Goal: Task Accomplishment & Management: Manage account settings

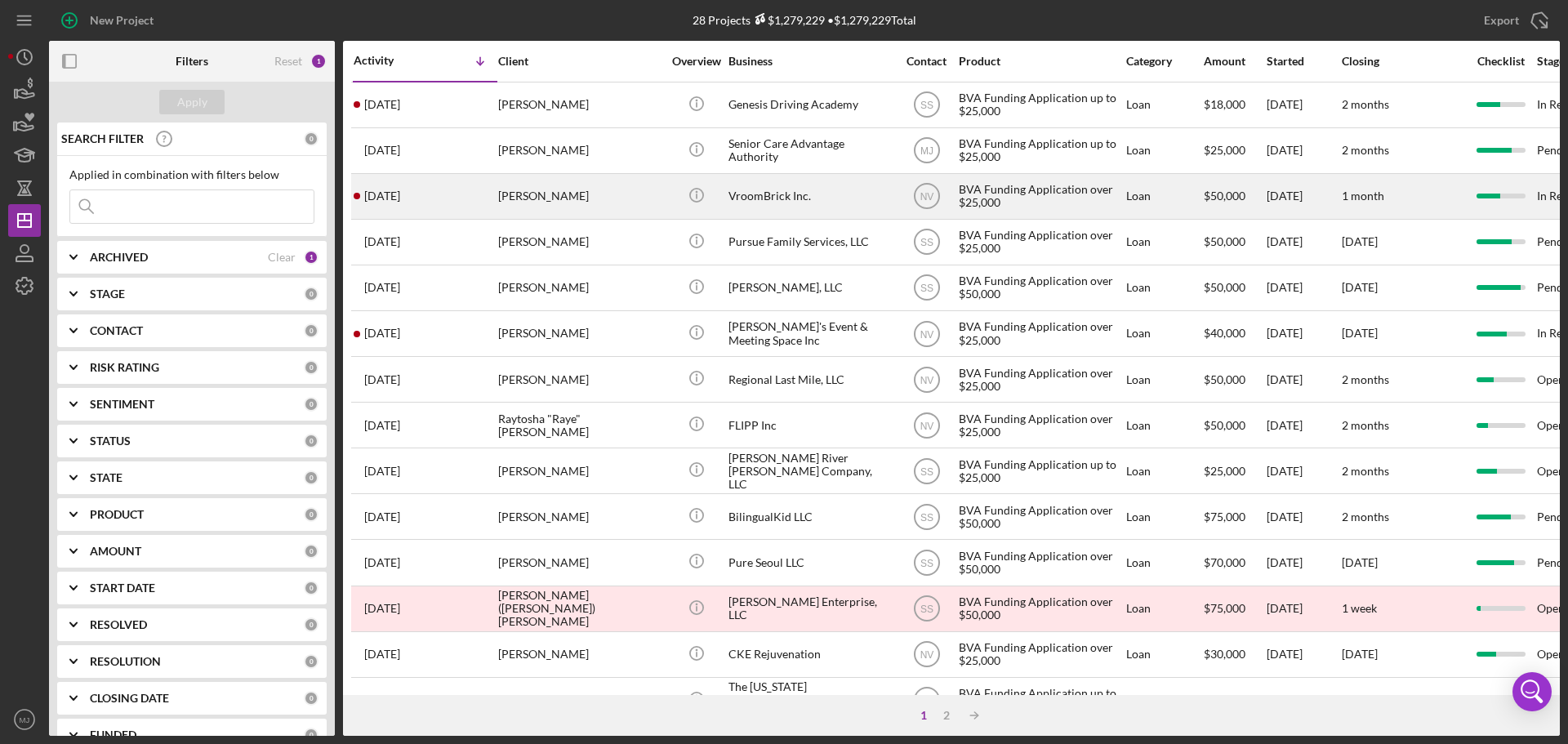
click at [564, 210] on div "[PERSON_NAME]" at bounding box center [580, 196] width 163 height 43
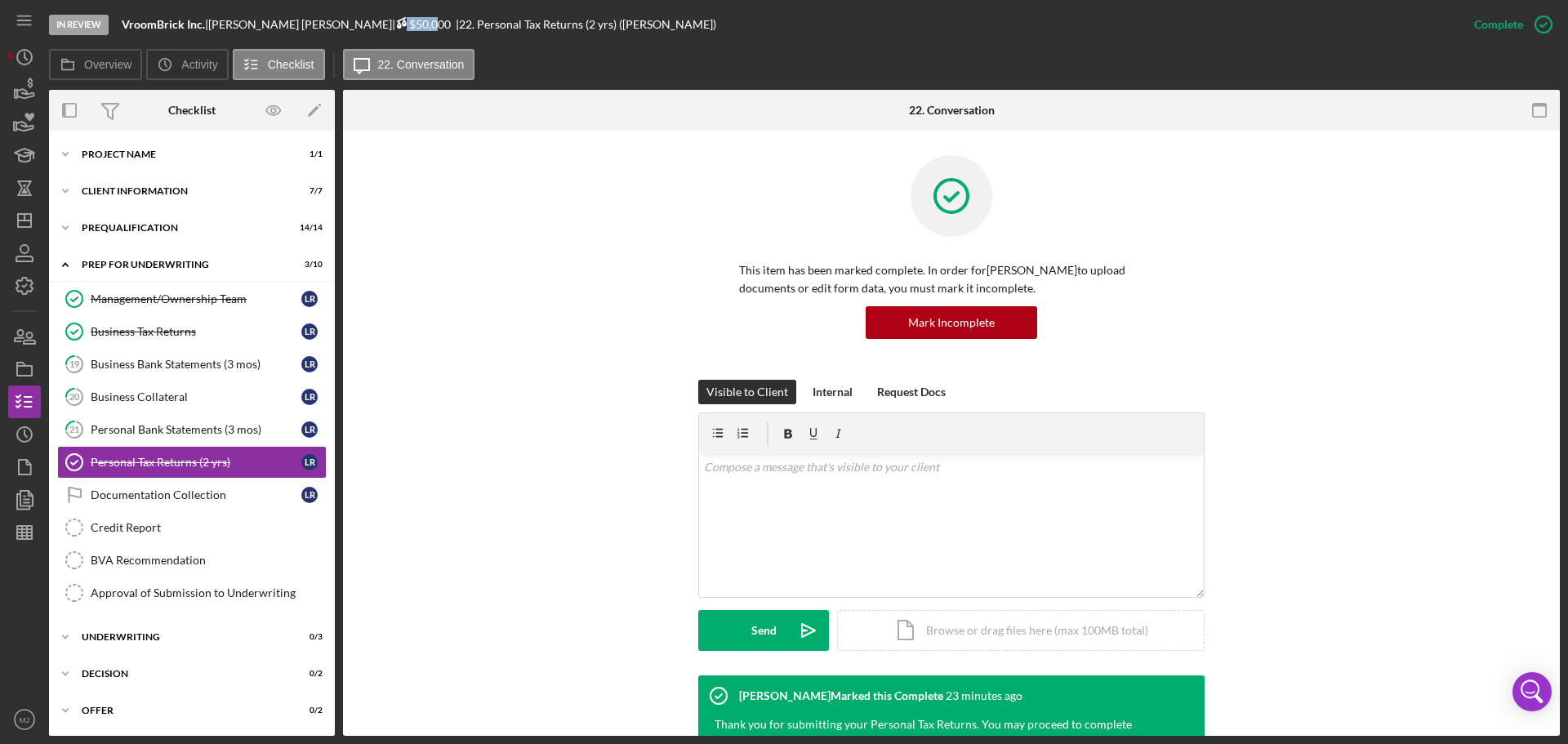
drag, startPoint x: 302, startPoint y: 24, endPoint x: 344, endPoint y: 29, distance: 42.3
click at [395, 29] on span "$50,000" at bounding box center [423, 24] width 55 height 14
click at [461, 158] on div "This item has been marked complete. In order for [PERSON_NAME] to upload docume…" at bounding box center [952, 267] width 1168 height 224
click at [132, 640] on div "Underwriting" at bounding box center [198, 637] width 233 height 10
click at [26, 370] on icon "button" at bounding box center [24, 369] width 41 height 41
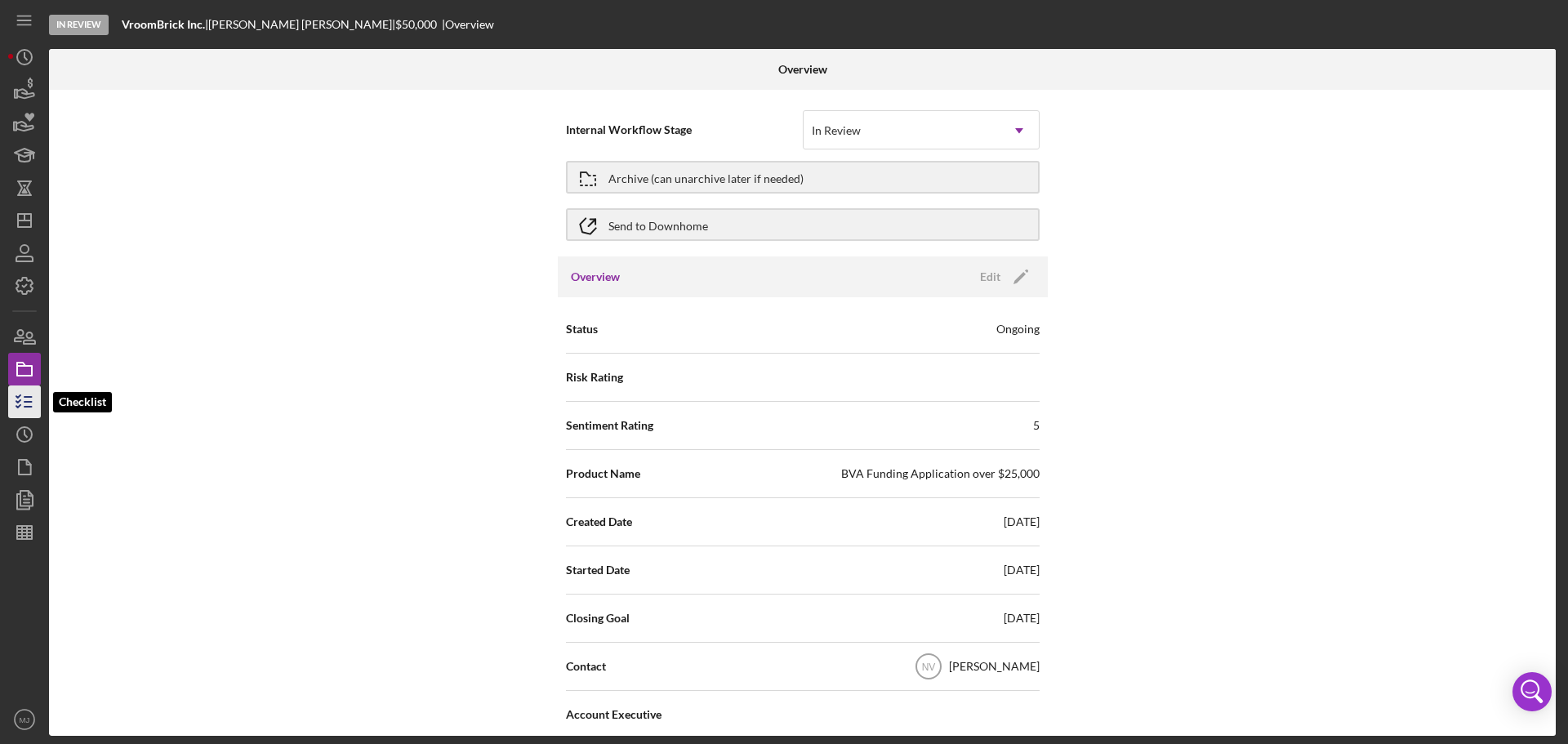
click at [24, 394] on icon "button" at bounding box center [24, 402] width 41 height 41
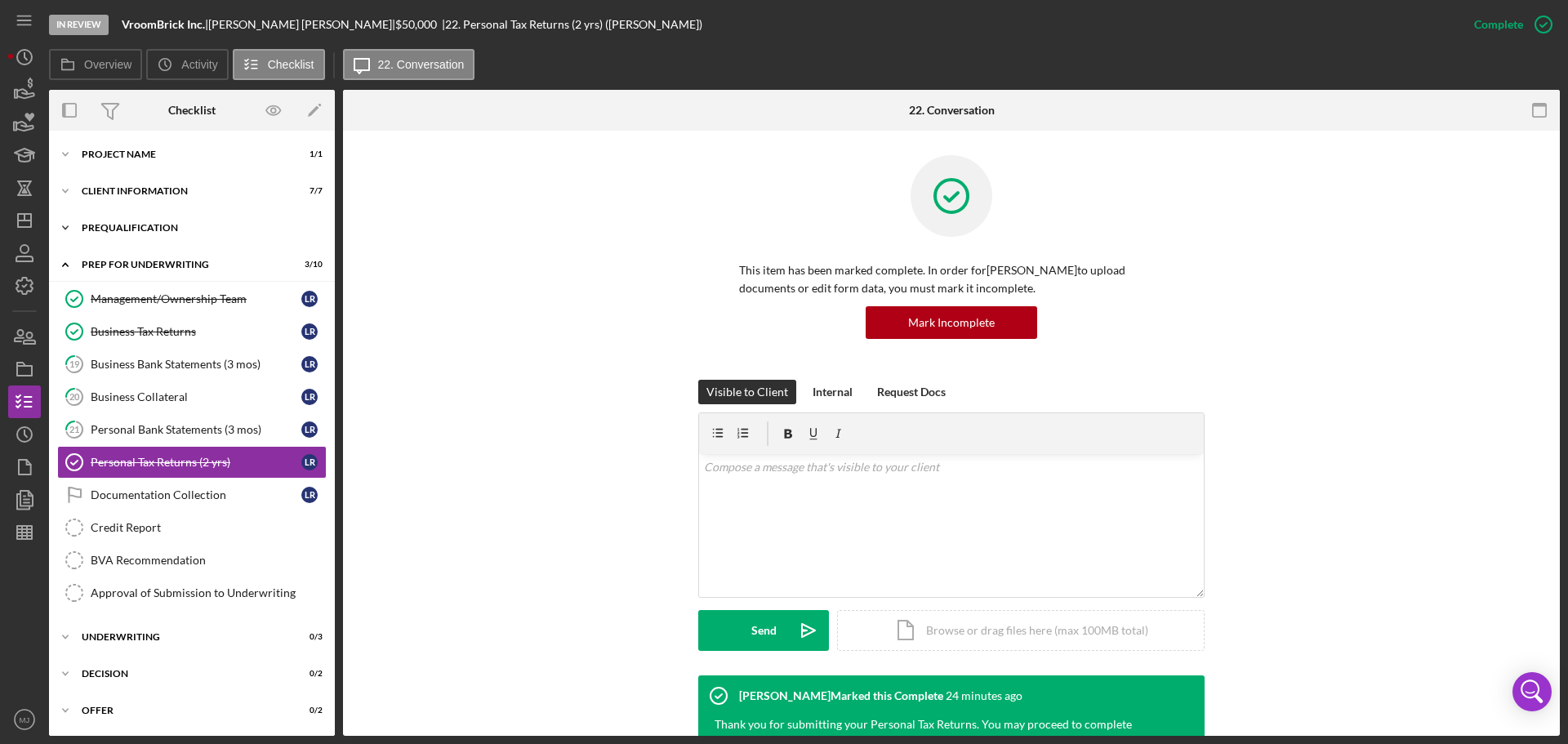
click at [108, 228] on div "Prequalification" at bounding box center [198, 228] width 233 height 10
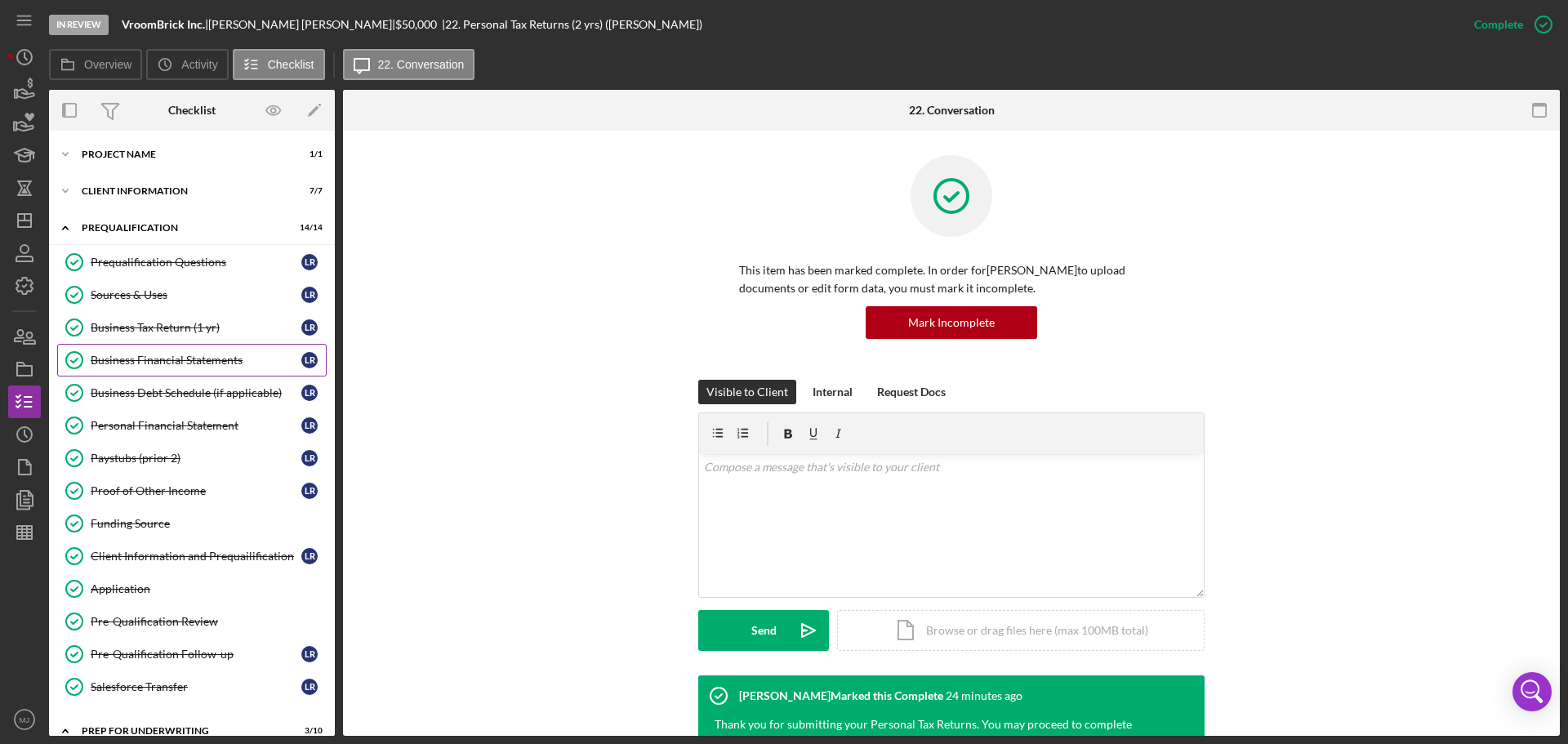
click at [144, 358] on div "Business Financial Statements" at bounding box center [196, 360] width 210 height 13
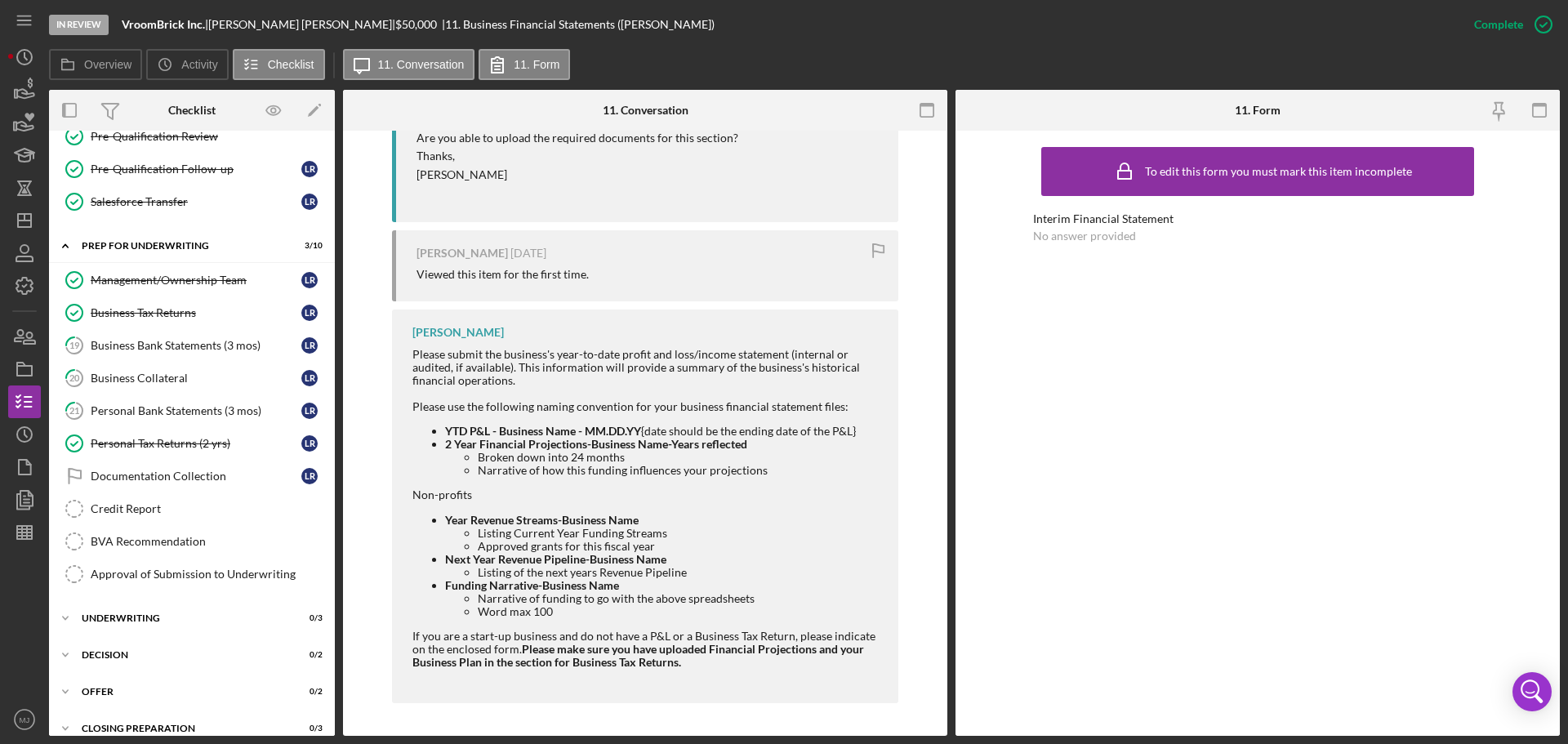
scroll to position [409, 0]
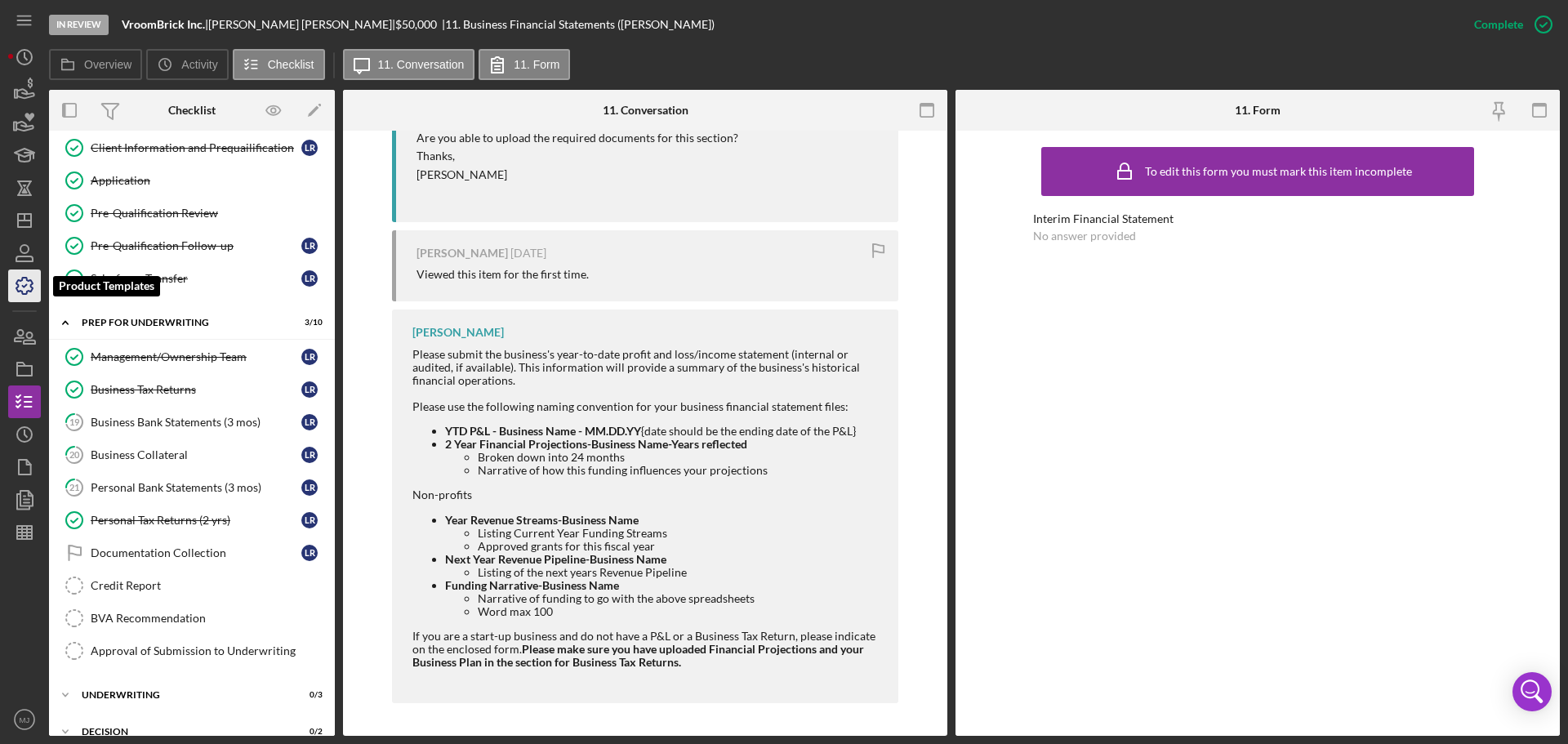
click at [24, 284] on icon "button" at bounding box center [24, 286] width 41 height 41
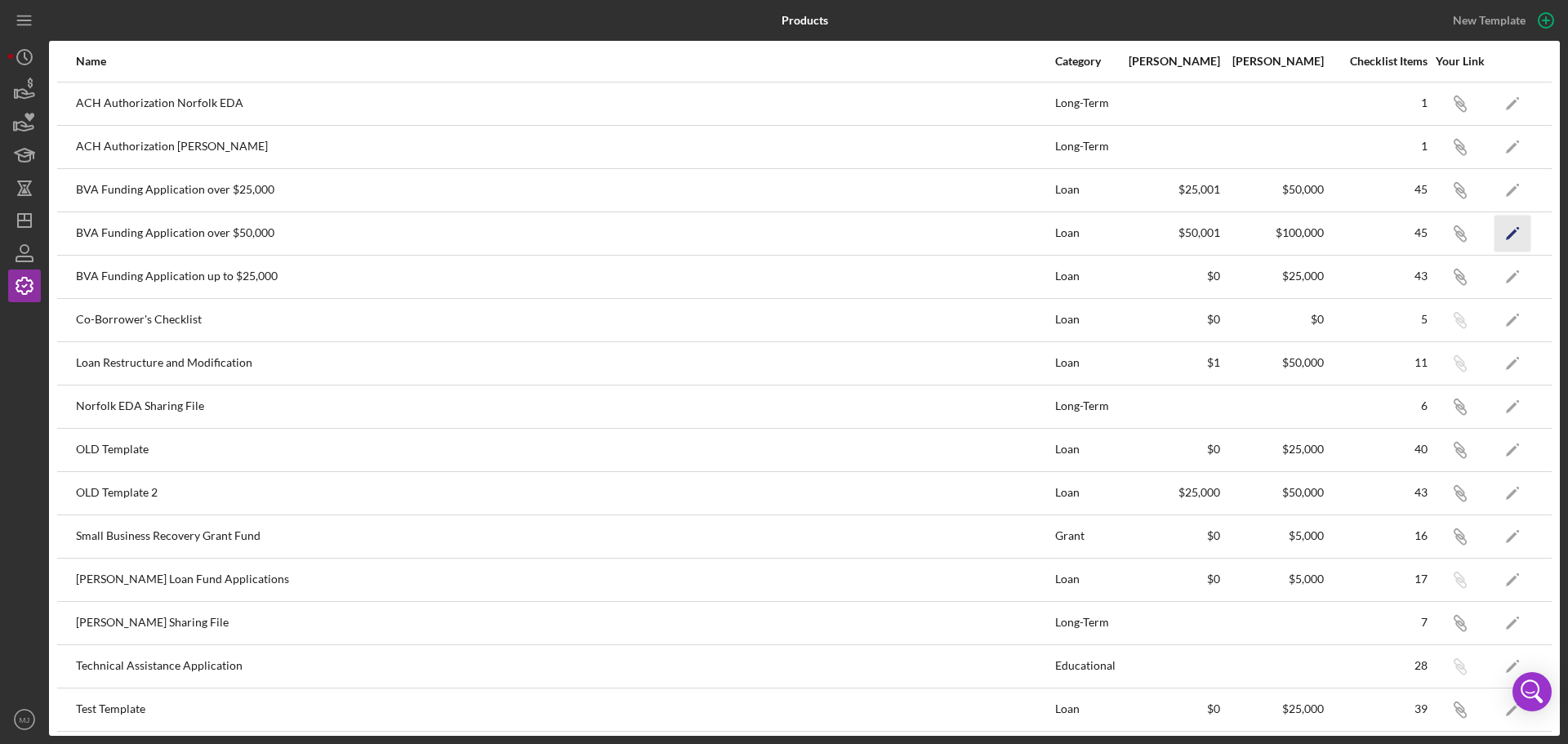
click at [1505, 231] on icon "Icon/Edit" at bounding box center [1514, 234] width 37 height 37
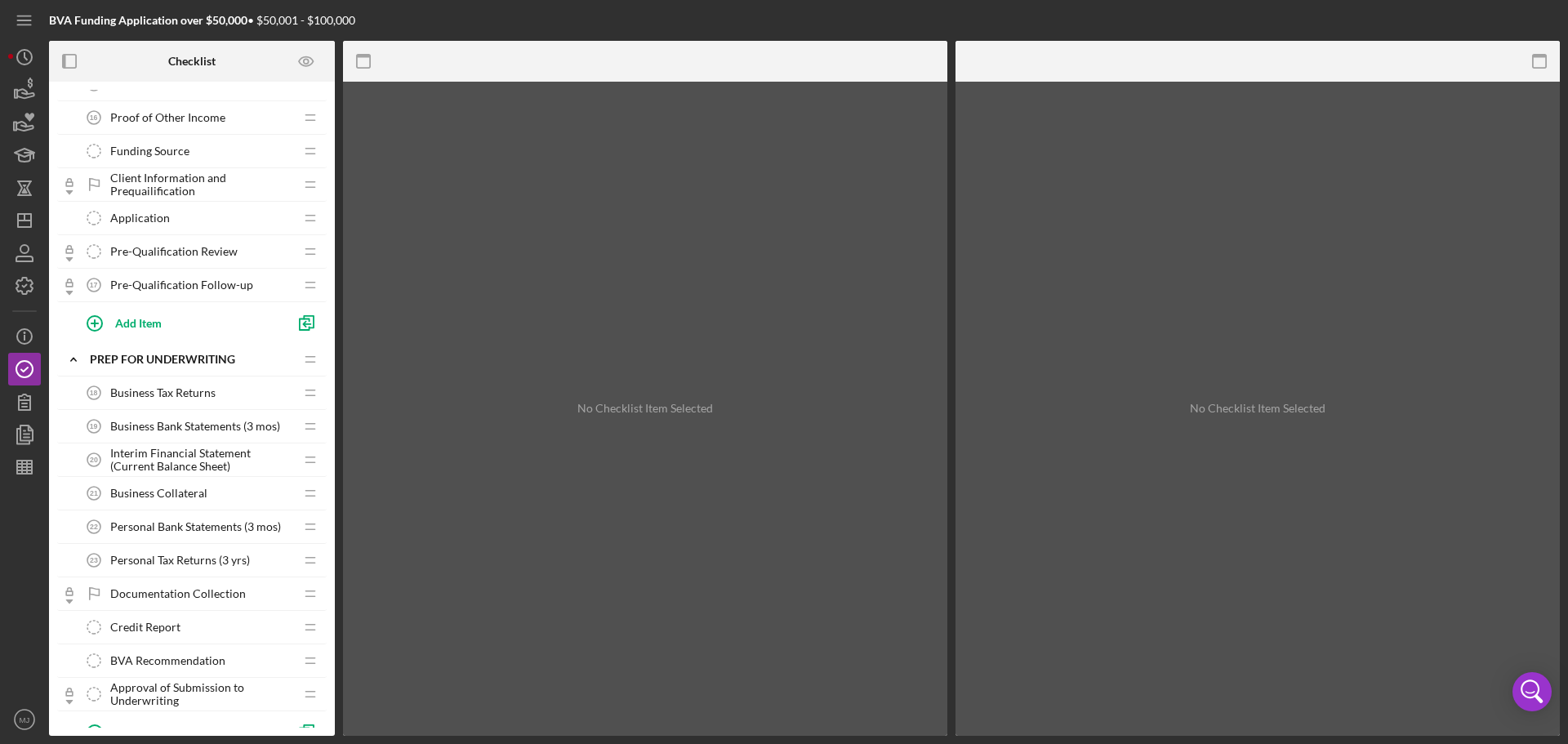
scroll to position [736, 0]
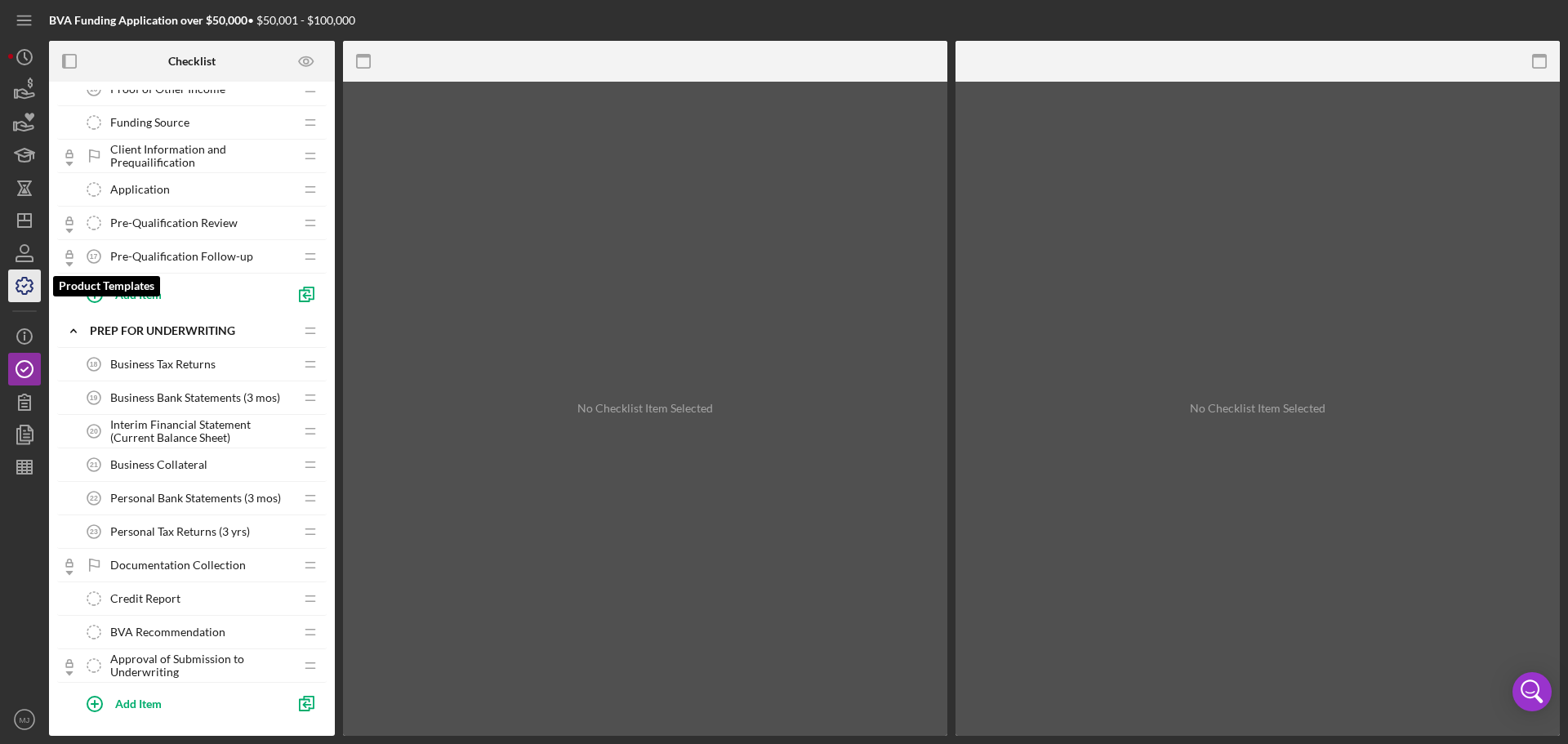
click at [23, 294] on icon "button" at bounding box center [25, 286] width 17 height 17
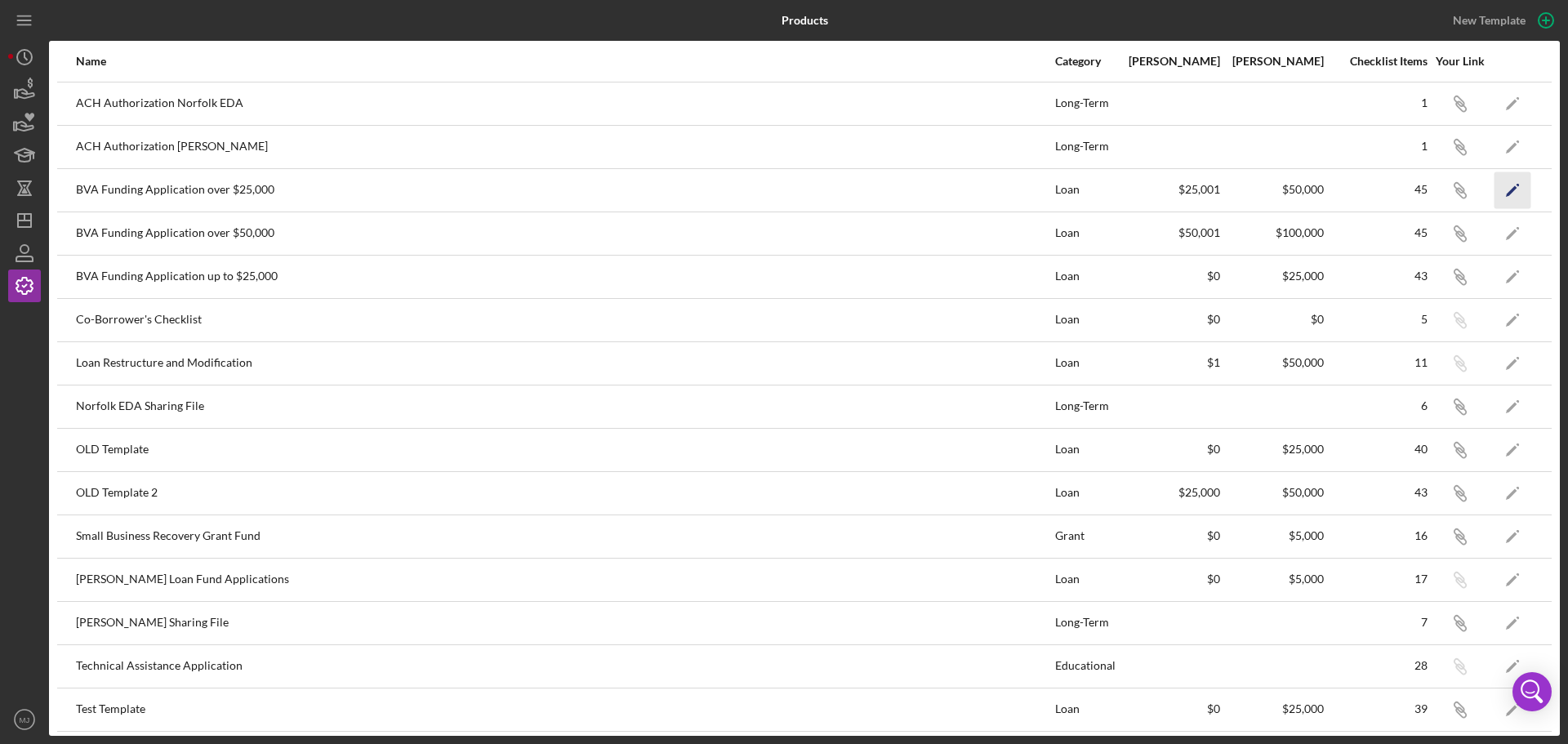
click at [1495, 182] on icon "Icon/Edit" at bounding box center [1514, 190] width 37 height 37
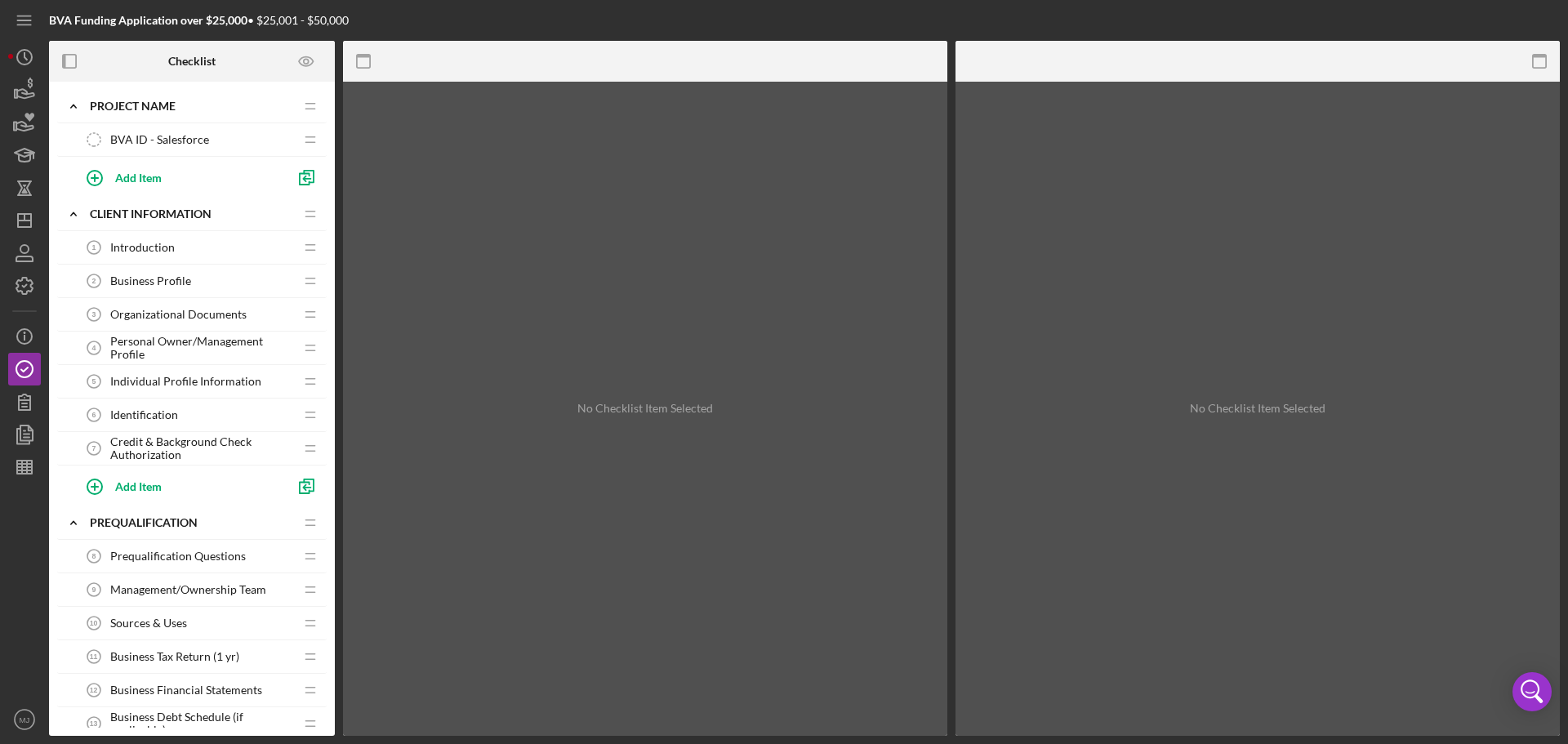
click at [148, 246] on span "Introduction" at bounding box center [142, 247] width 65 height 13
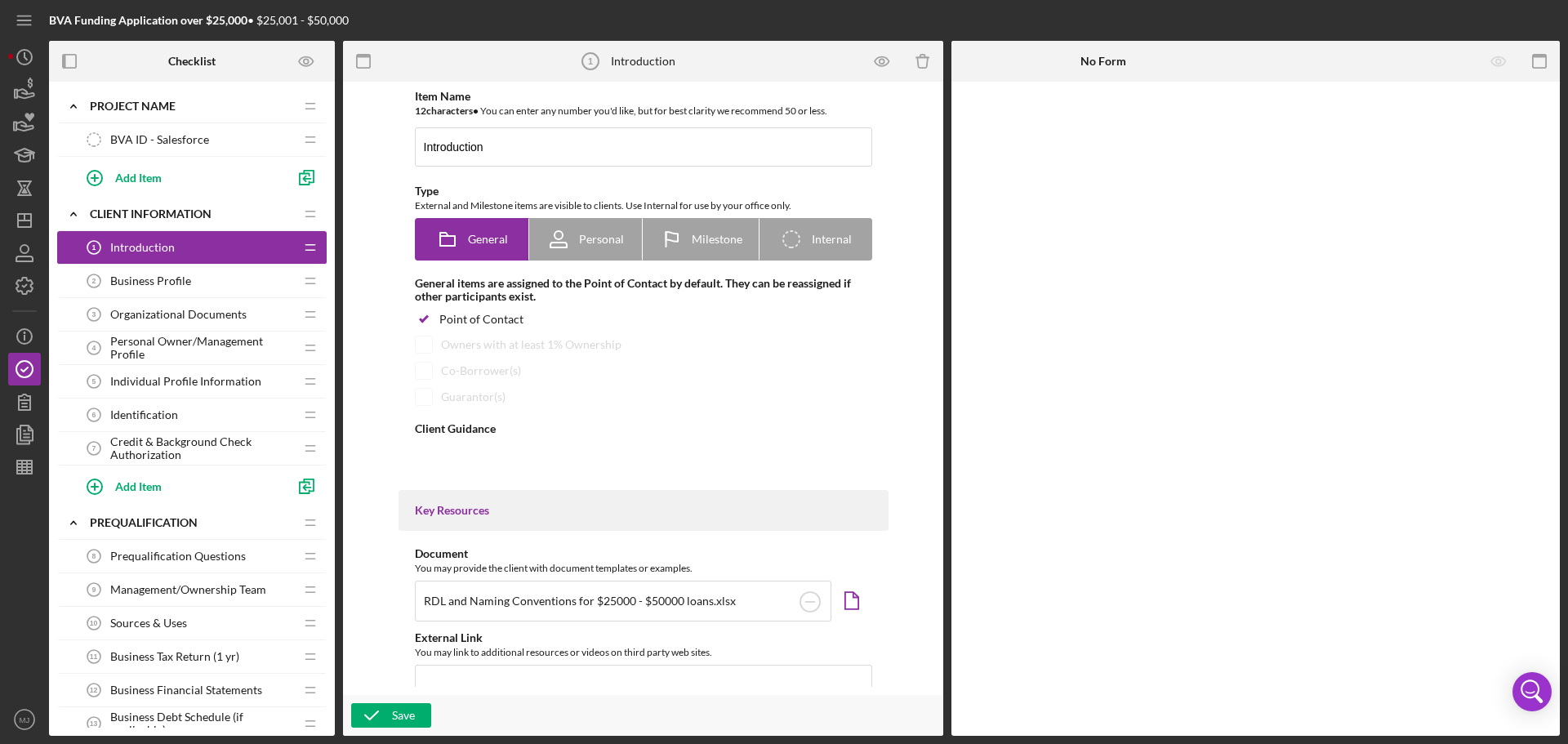
type textarea "<div>Bridging [US_STATE] began as an effort to support small businesses, which …"
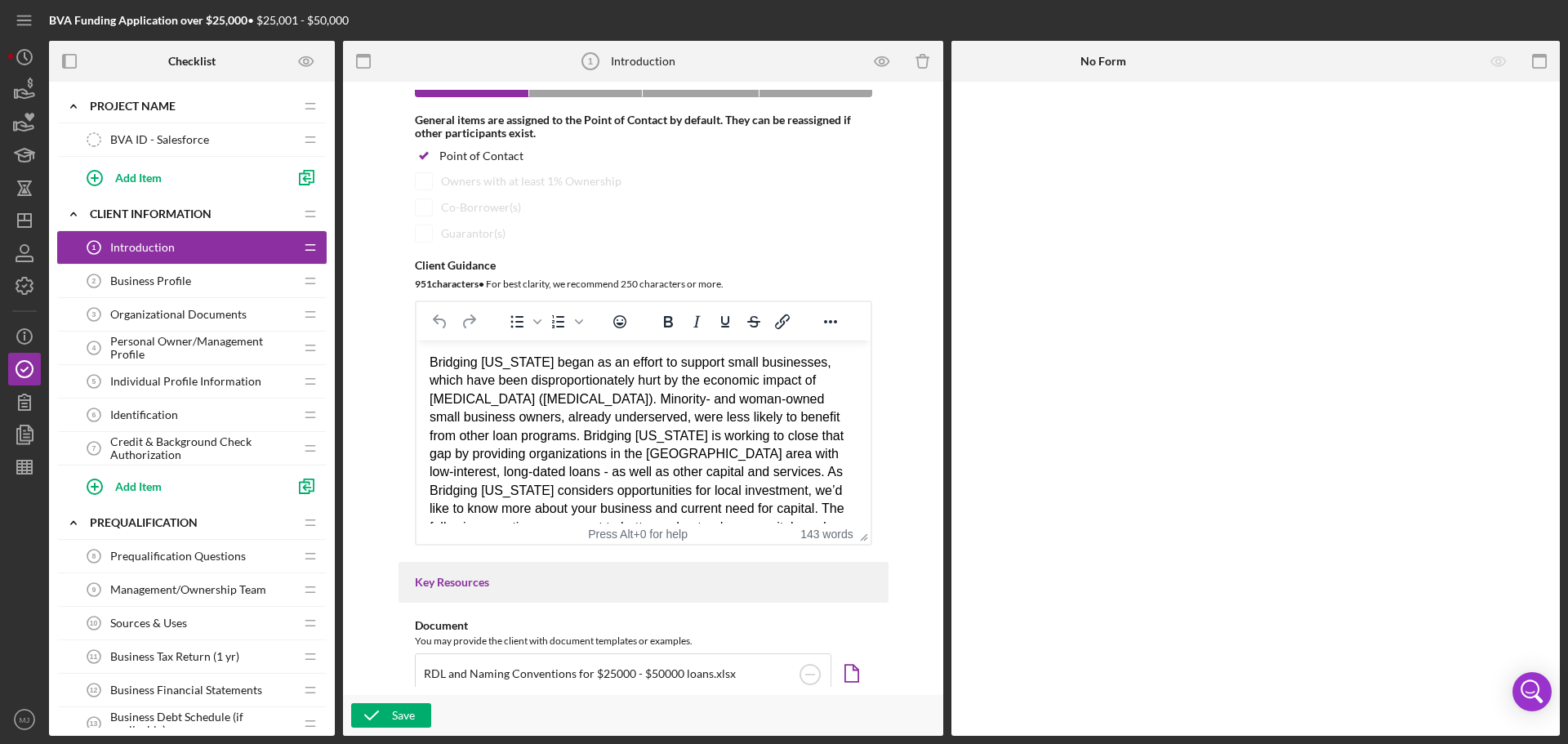
click at [667, 665] on div "RDL and Naming Conventions for $25000 - $50000 loans.xlsx" at bounding box center [580, 674] width 312 height 26
click at [855, 678] on icon "Icon/Document" at bounding box center [852, 674] width 37 height 37
click at [25, 286] on polyline "button" at bounding box center [25, 286] width 4 height 3
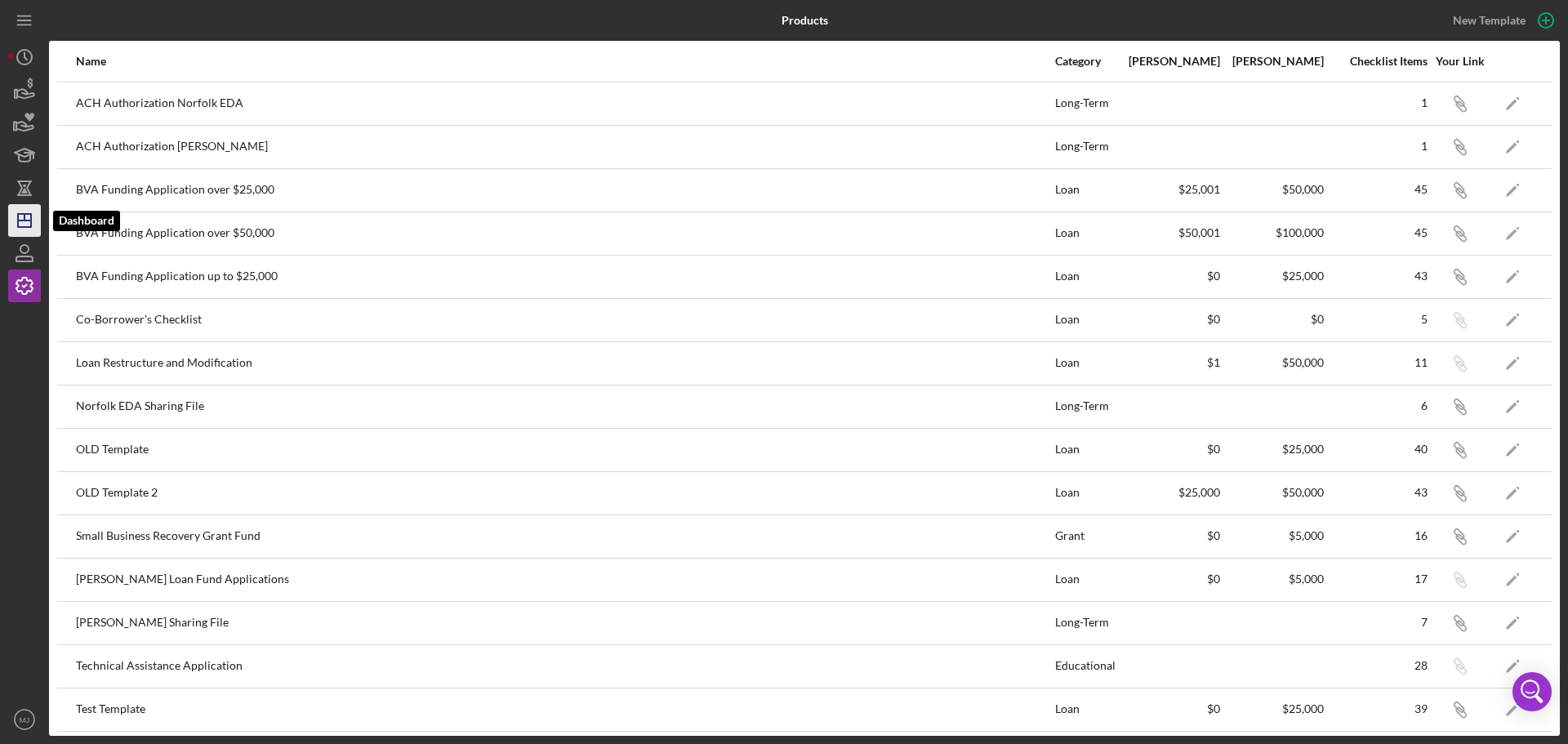
click at [34, 216] on icon "Icon/Dashboard" at bounding box center [24, 221] width 41 height 41
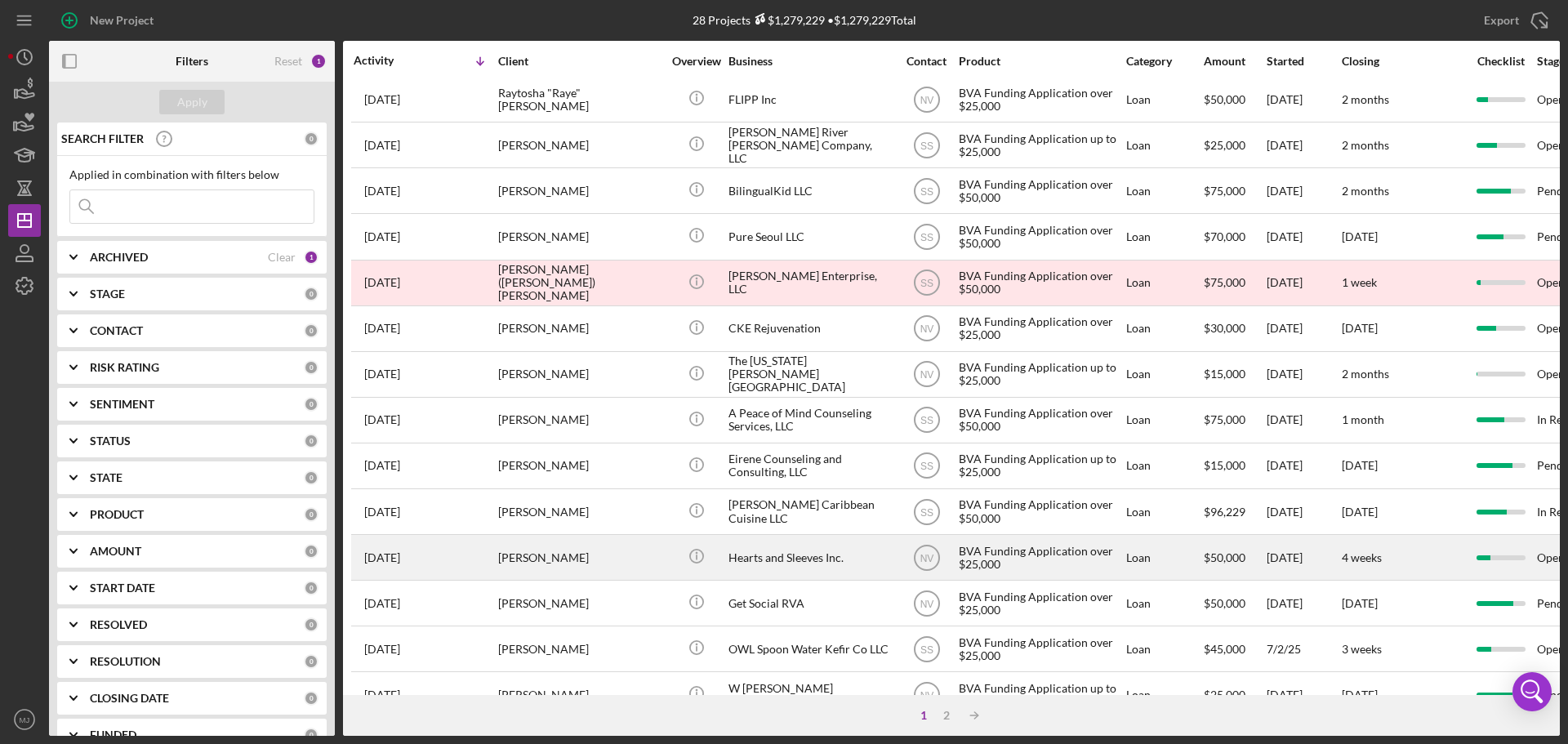
scroll to position [327, 0]
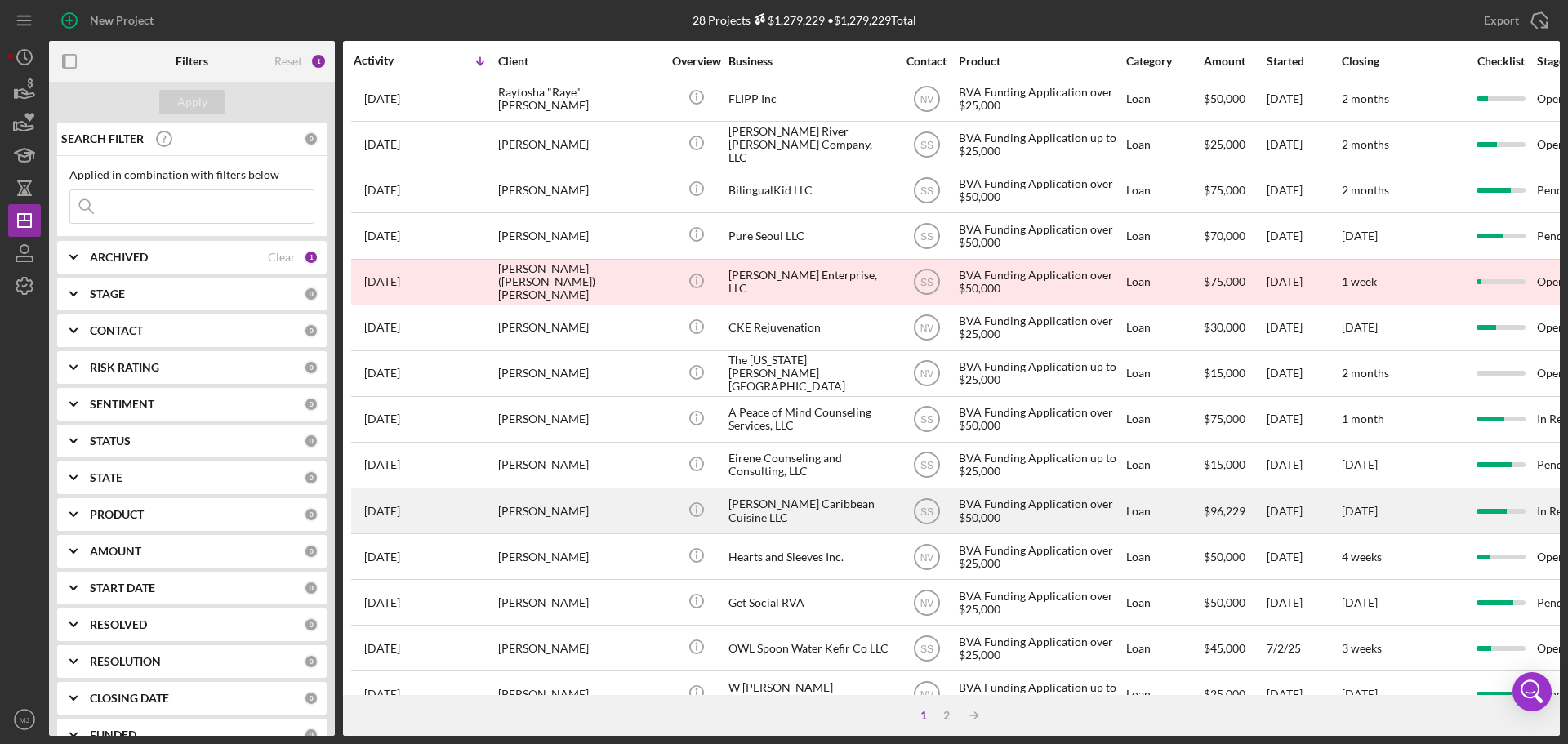
click at [755, 516] on div "[PERSON_NAME] Caribbean Cuisine LLC" at bounding box center [809, 510] width 163 height 43
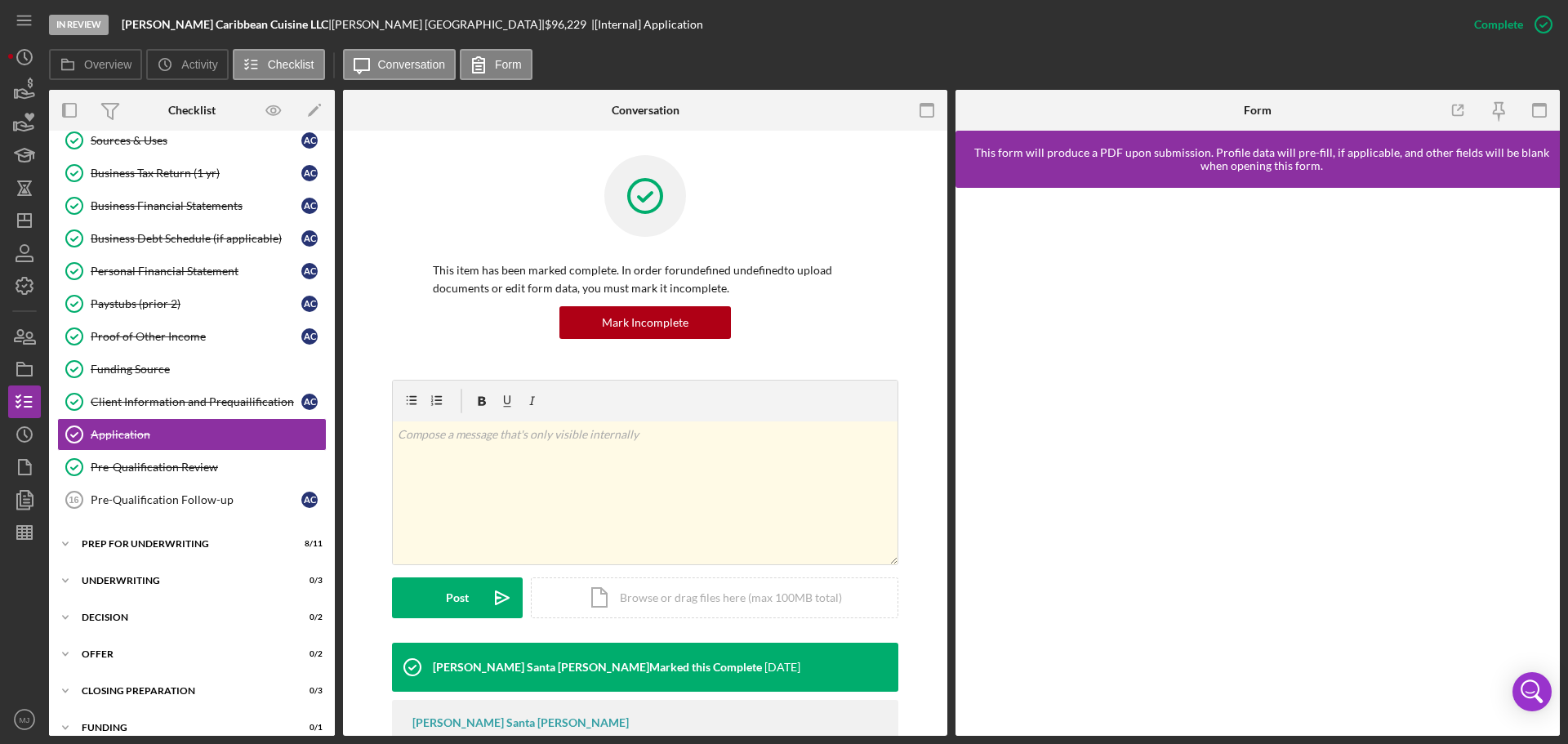
scroll to position [155, 0]
click at [20, 217] on icon "Icon/Dashboard" at bounding box center [24, 221] width 41 height 41
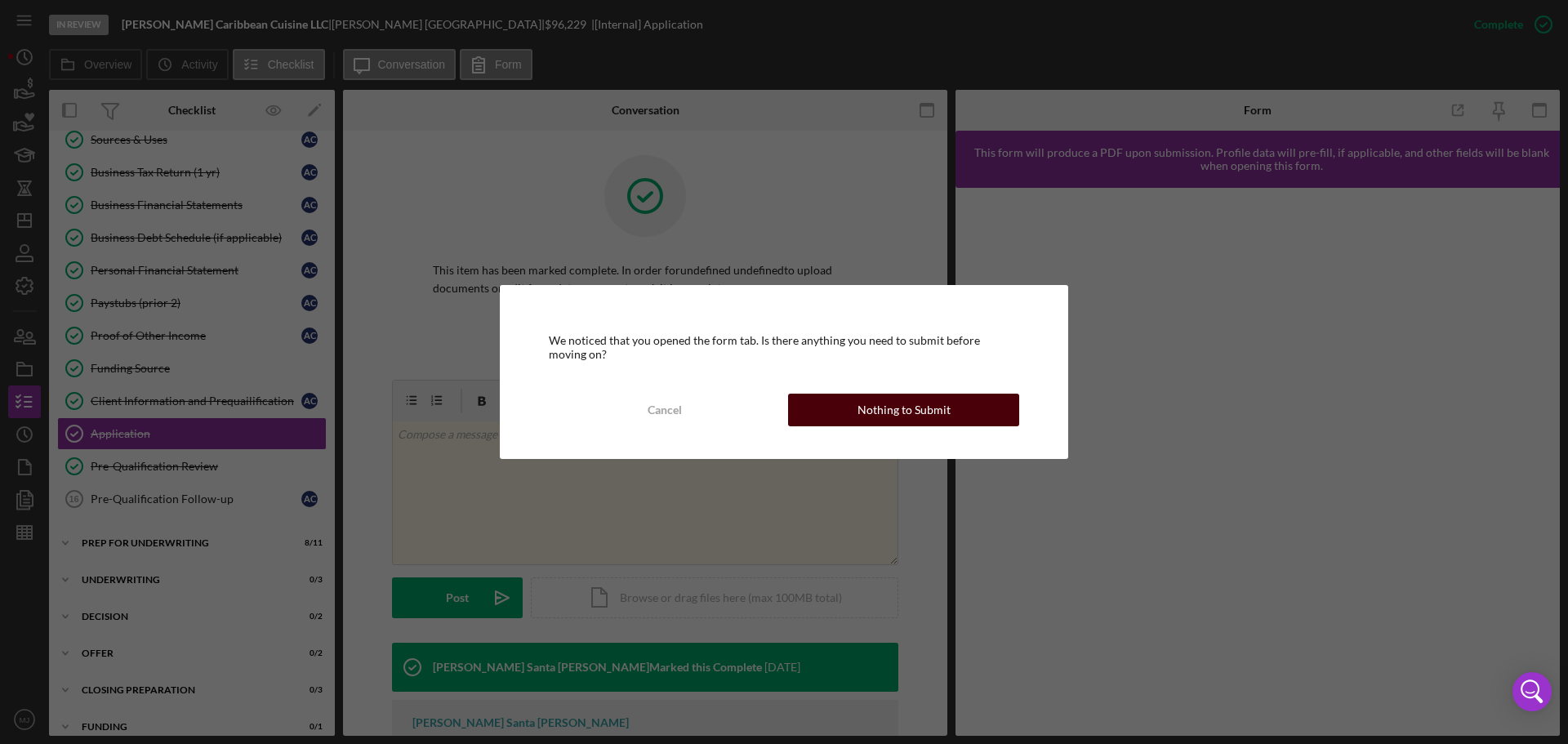
click at [942, 414] on div "Nothing to Submit" at bounding box center [904, 410] width 93 height 32
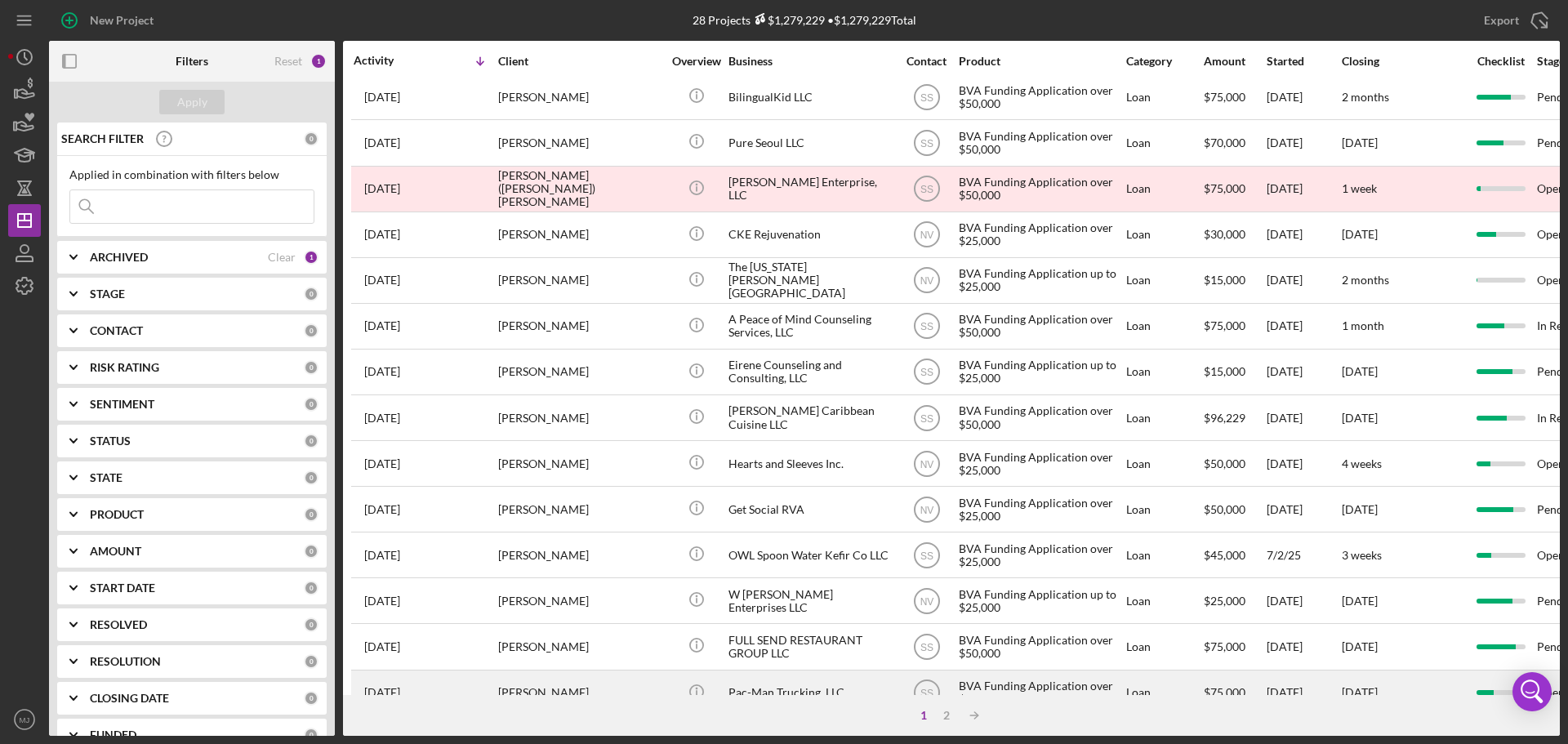
scroll to position [390, 0]
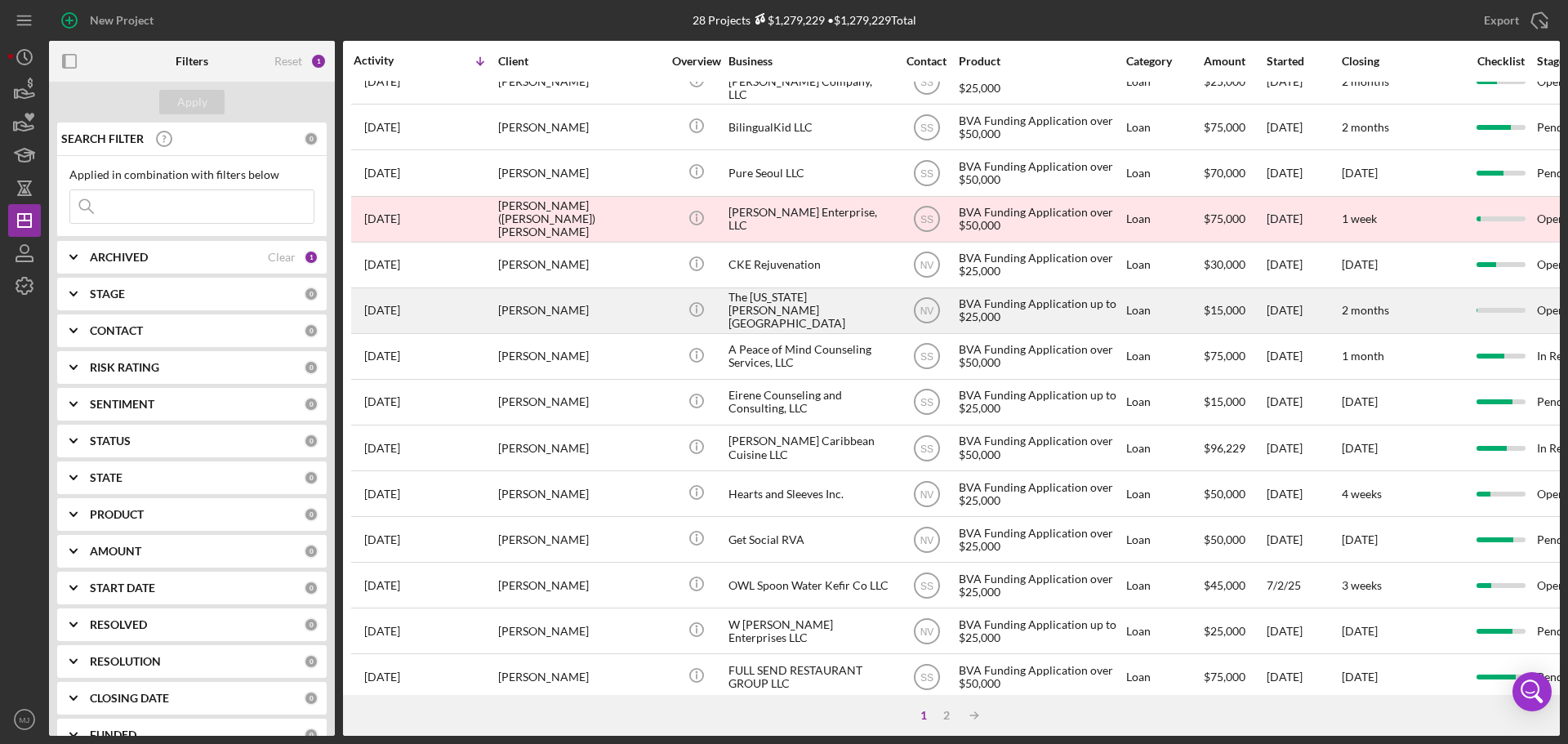
click at [801, 315] on div "The [US_STATE][PERSON_NAME][GEOGRAPHIC_DATA]" at bounding box center [809, 310] width 163 height 43
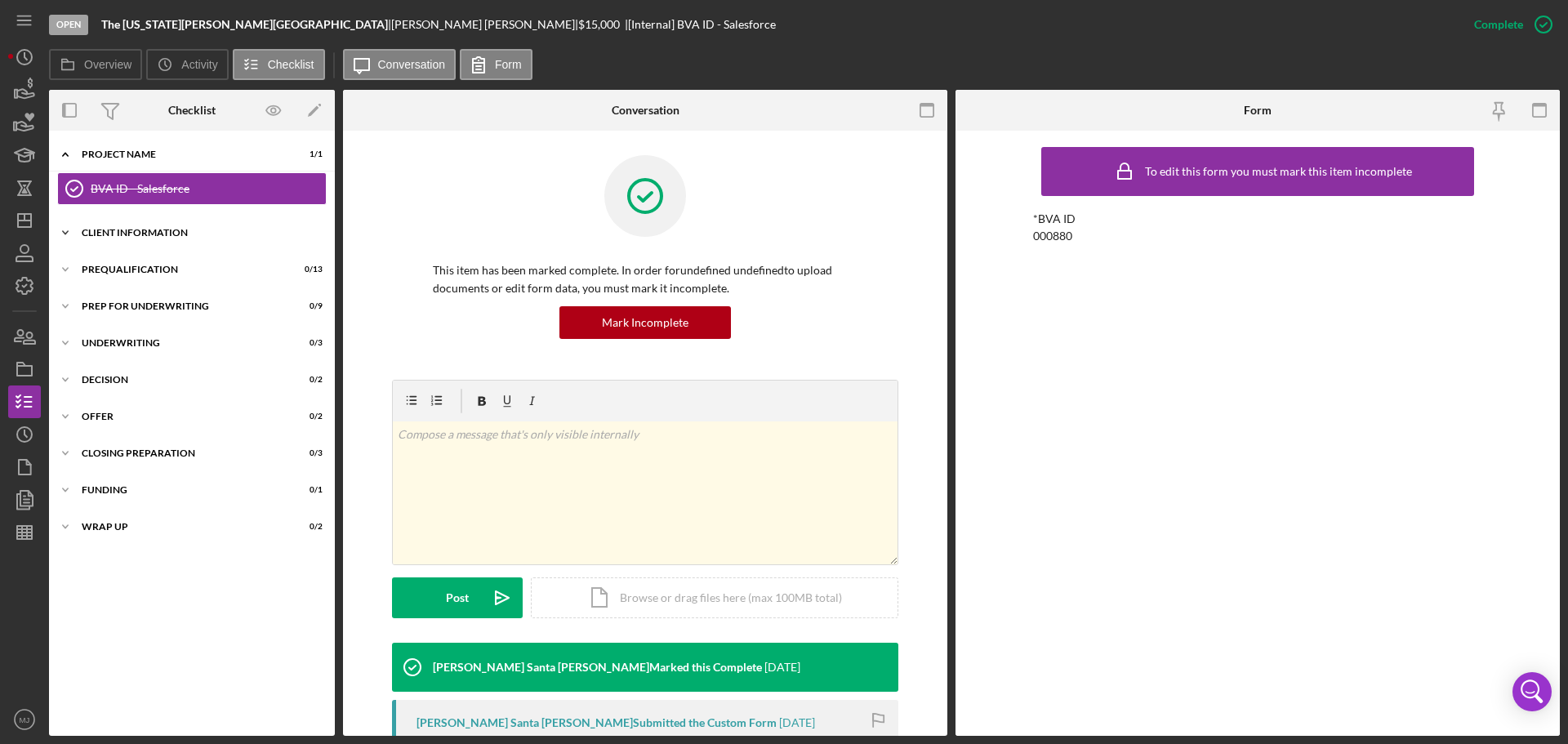
click at [135, 234] on div "Client Information" at bounding box center [198, 233] width 233 height 10
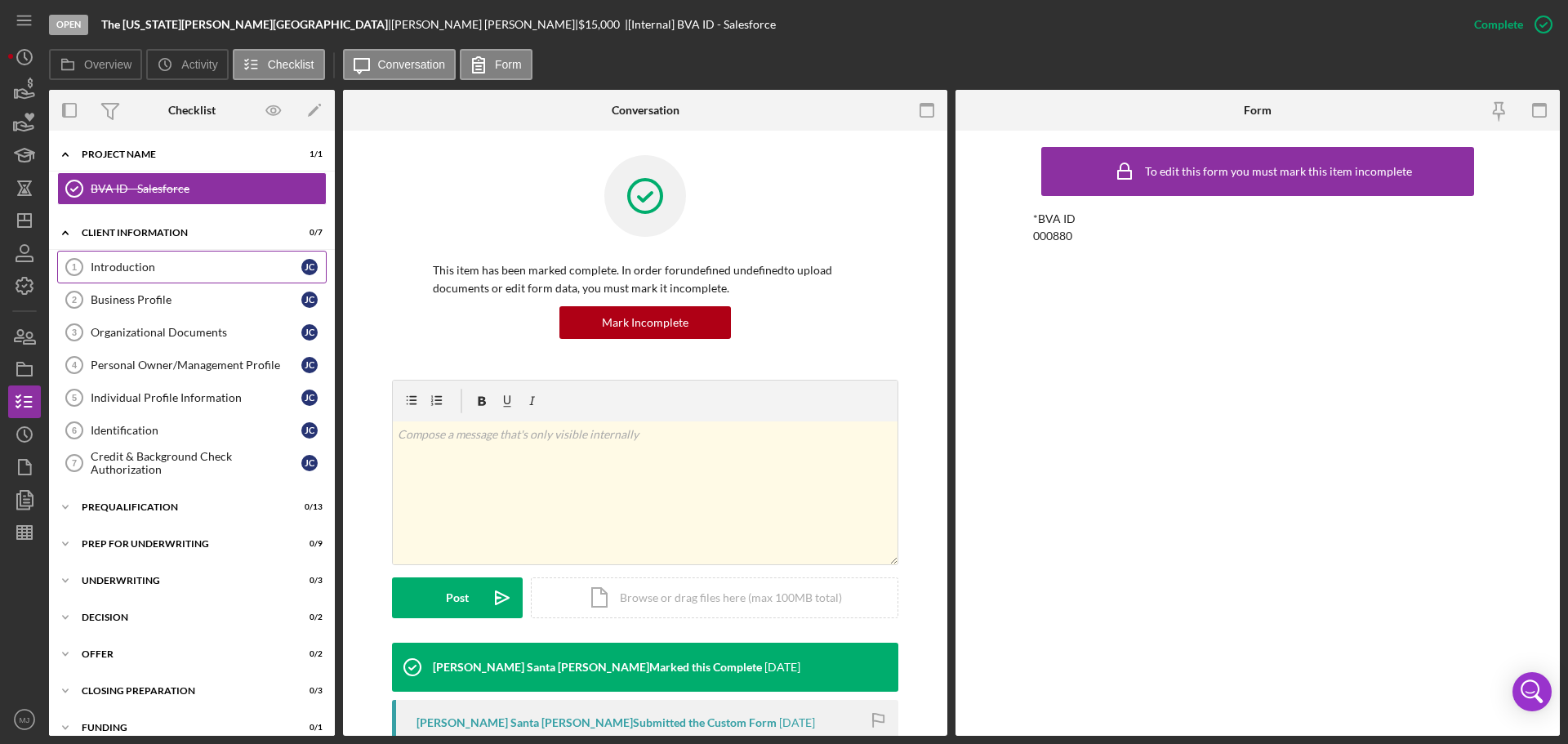
click at [132, 259] on link "Introduction 1 Introduction [PERSON_NAME]" at bounding box center [192, 267] width 269 height 32
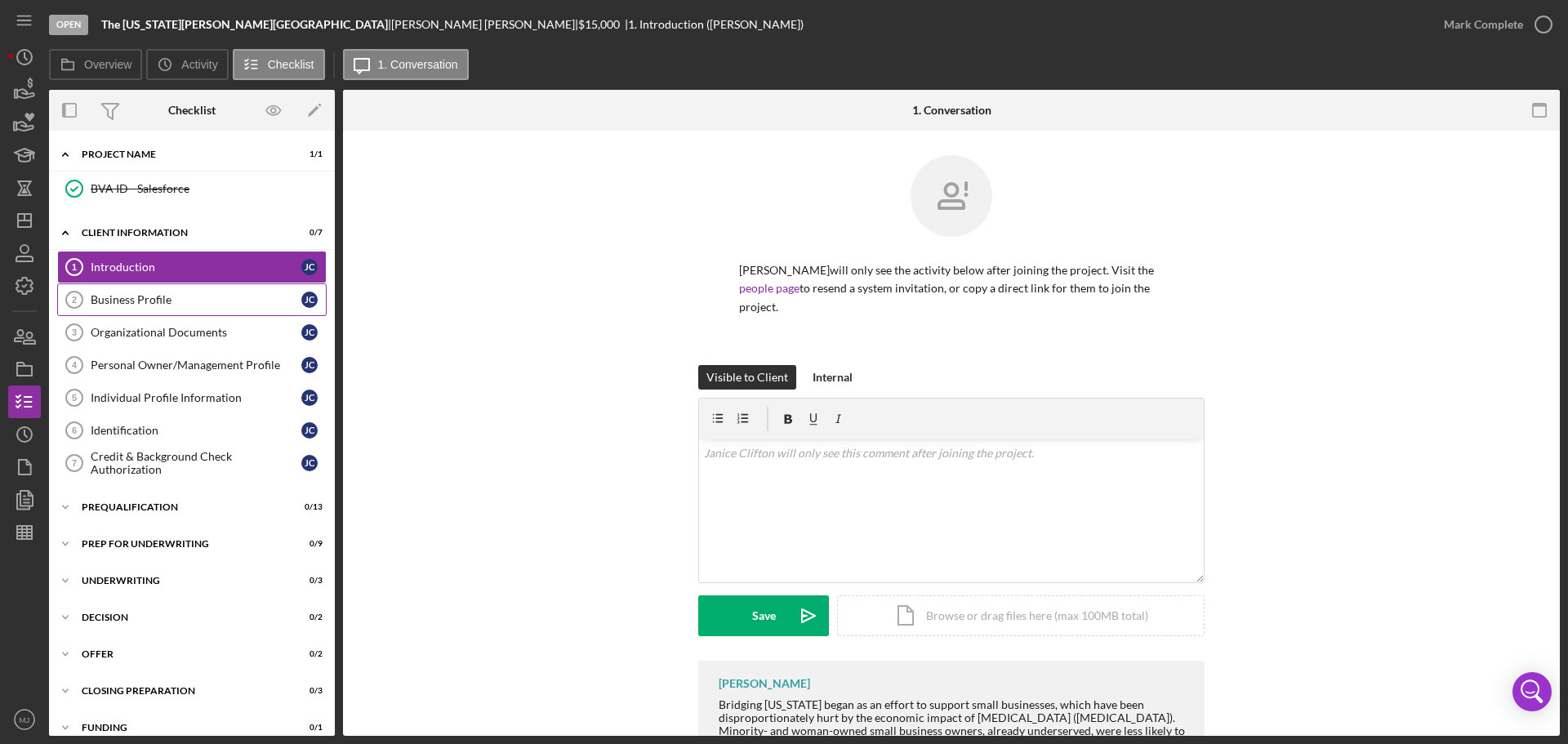
click at [132, 309] on link "Business Profile 2 Business Profile [PERSON_NAME]" at bounding box center [192, 299] width 269 height 32
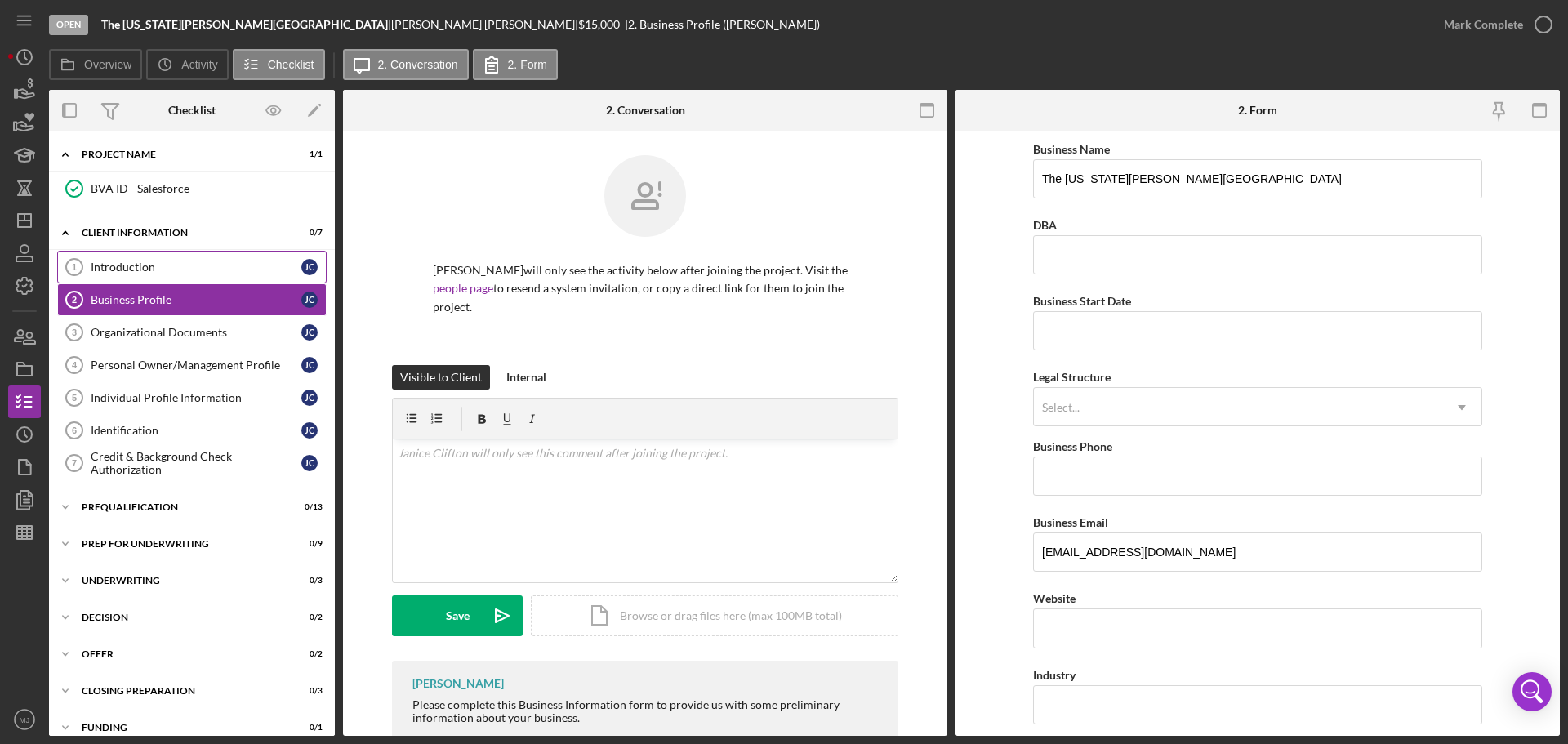
click at [158, 270] on div "Introduction" at bounding box center [196, 267] width 210 height 13
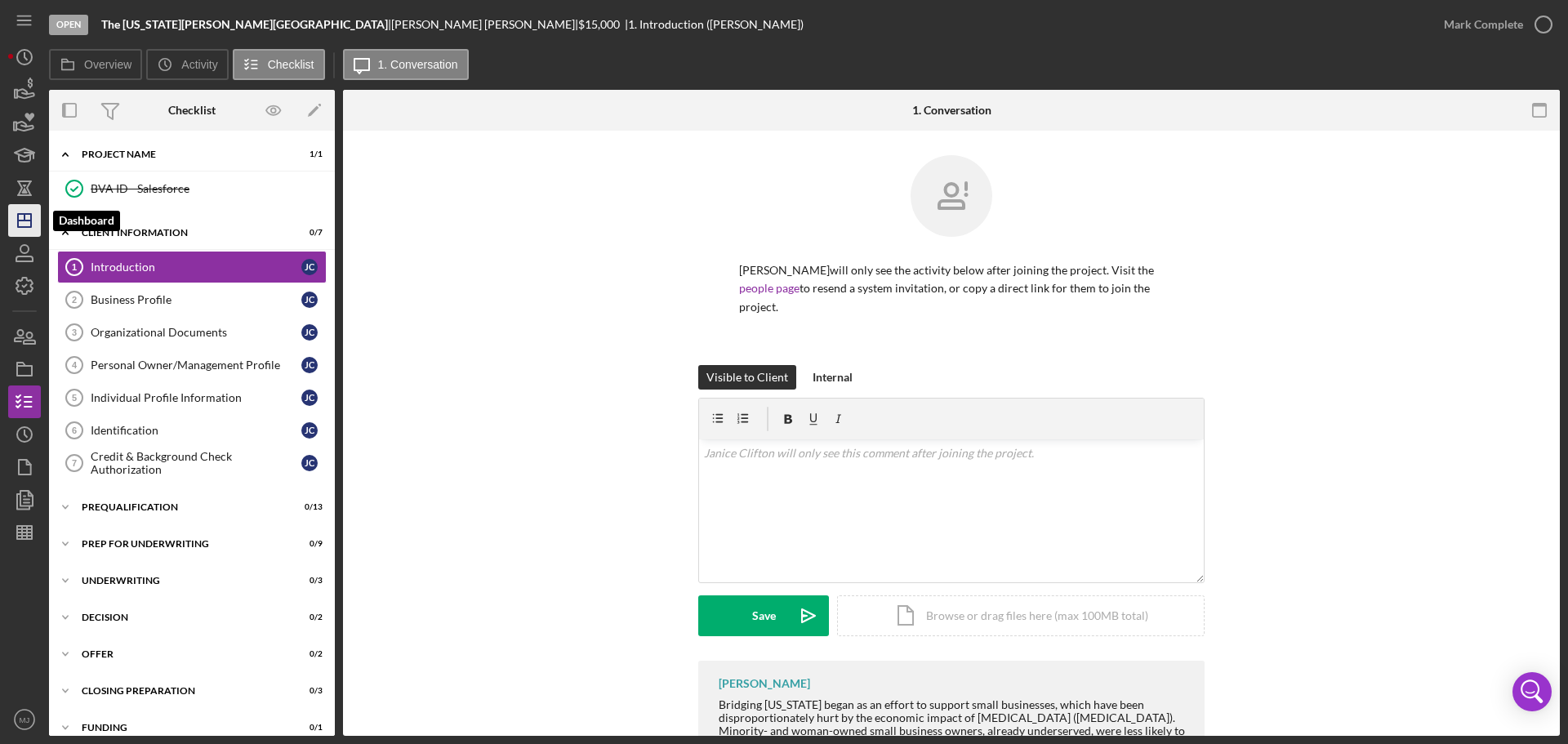
click at [29, 217] on icon "Icon/Dashboard" at bounding box center [24, 221] width 41 height 41
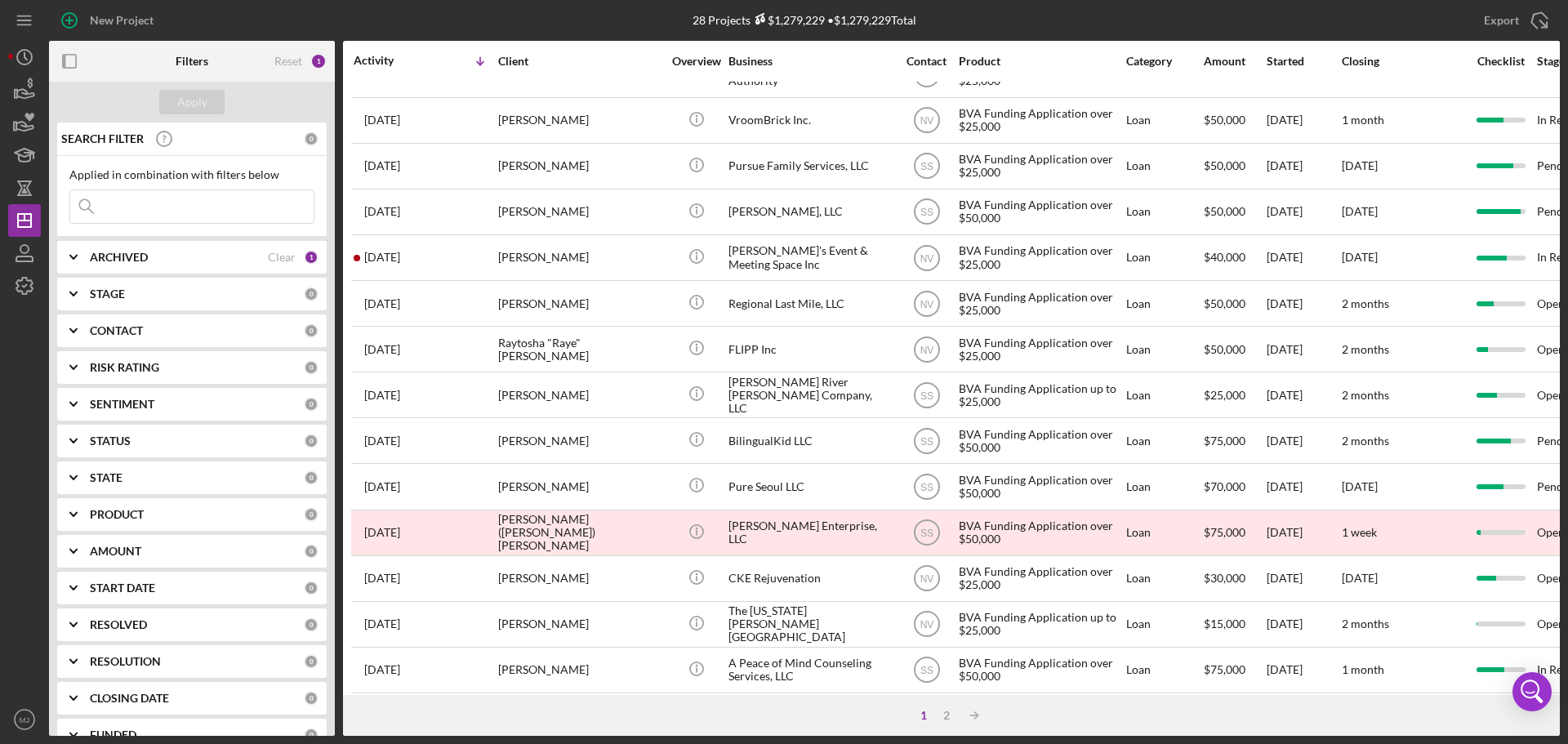
scroll to position [63, 0]
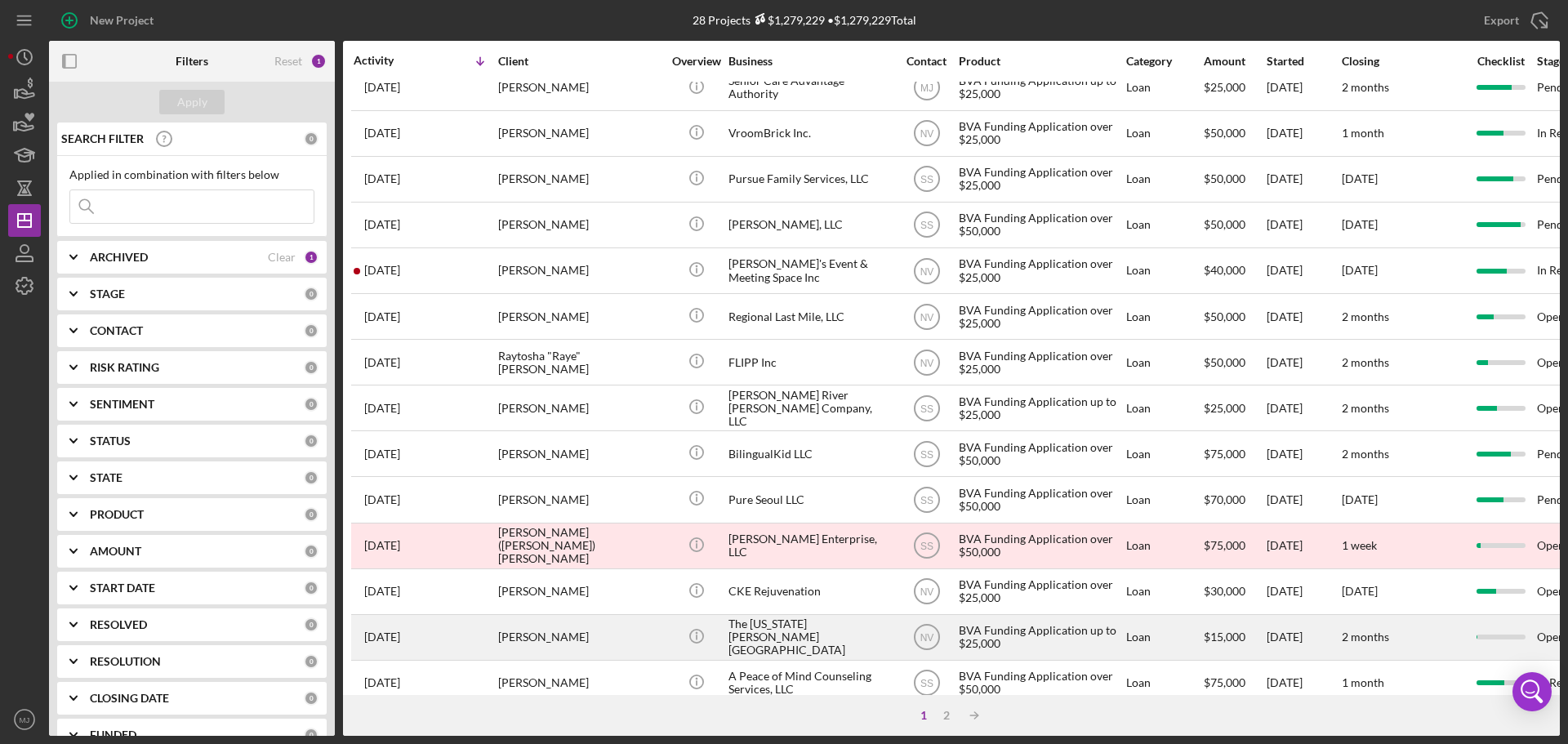
click at [757, 642] on div "The [US_STATE][PERSON_NAME][GEOGRAPHIC_DATA]" at bounding box center [809, 637] width 163 height 43
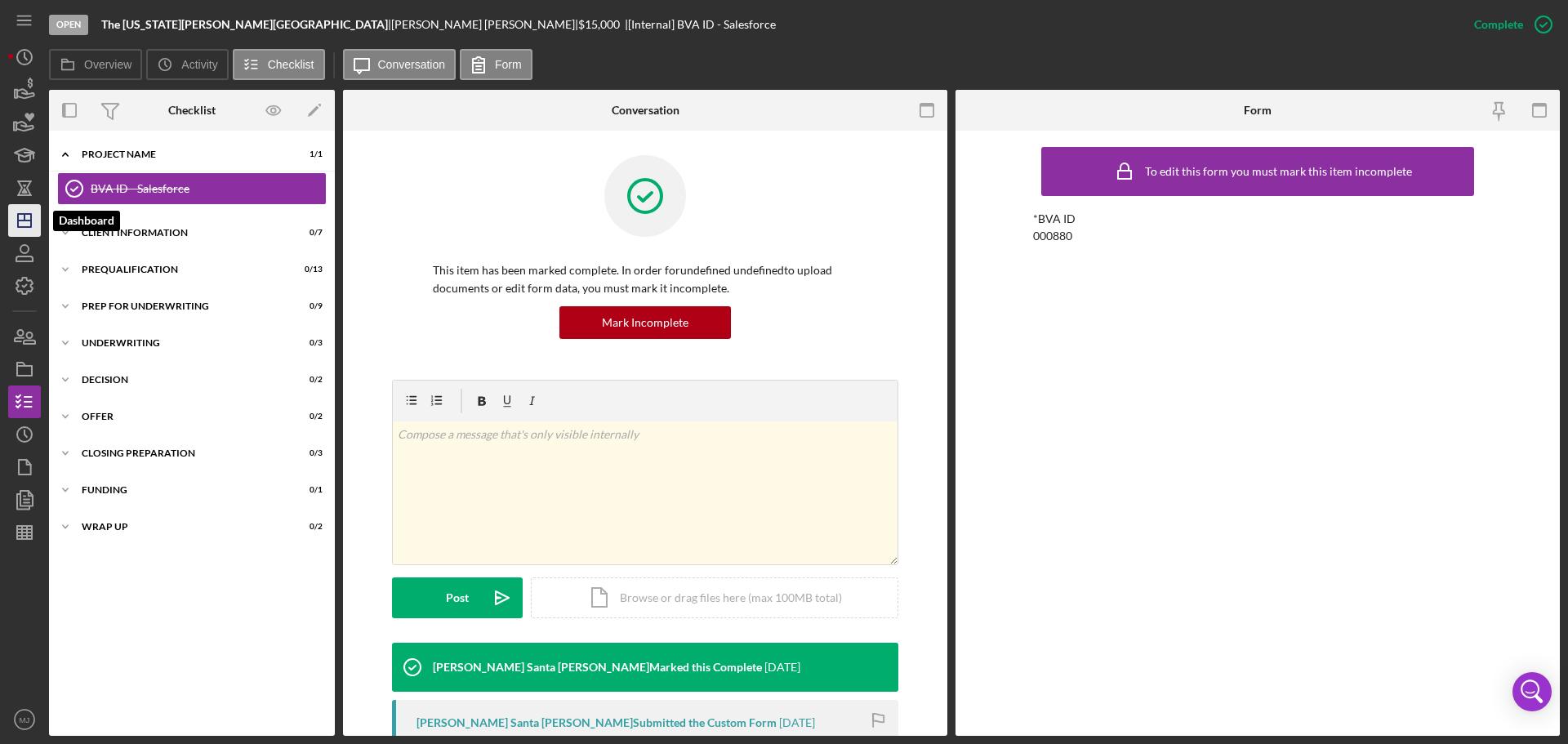
click at [14, 227] on icon "Icon/Dashboard" at bounding box center [24, 221] width 41 height 41
